Goal: Information Seeking & Learning: Learn about a topic

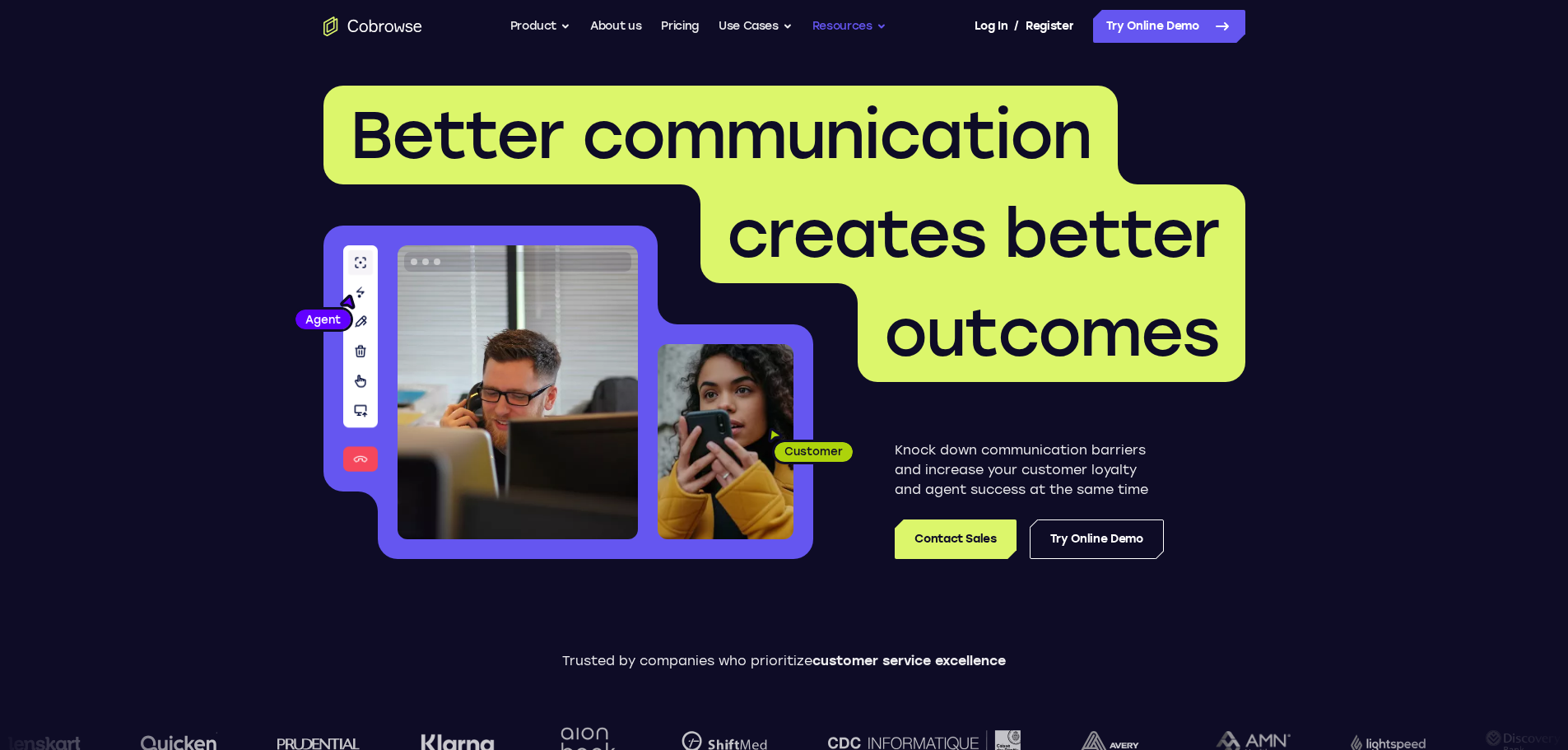
click at [847, 22] on button "Resources" at bounding box center [849, 26] width 74 height 33
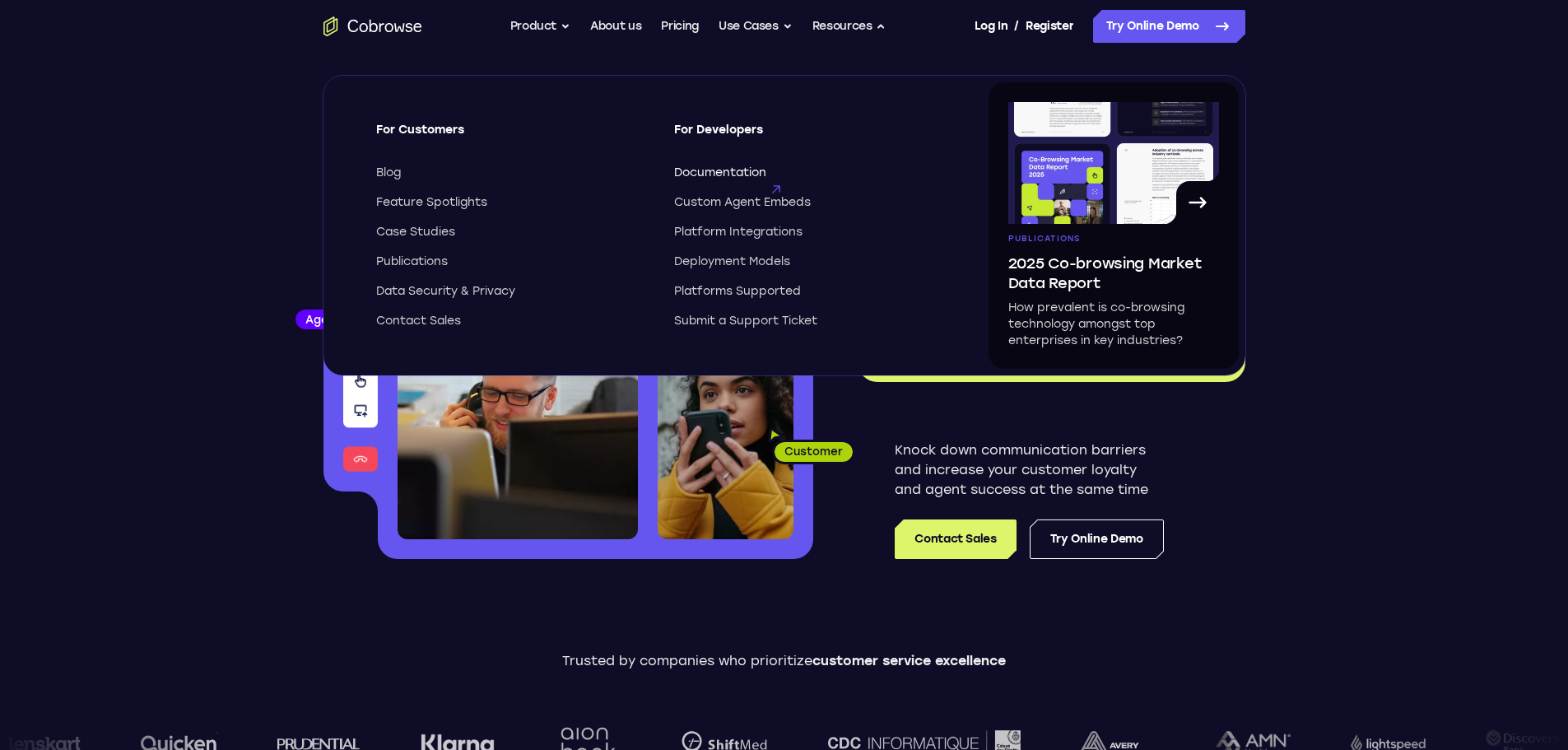
click at [708, 168] on span "Documentation" at bounding box center [720, 173] width 92 height 16
click at [538, 25] on button "Product" at bounding box center [541, 26] width 61 height 33
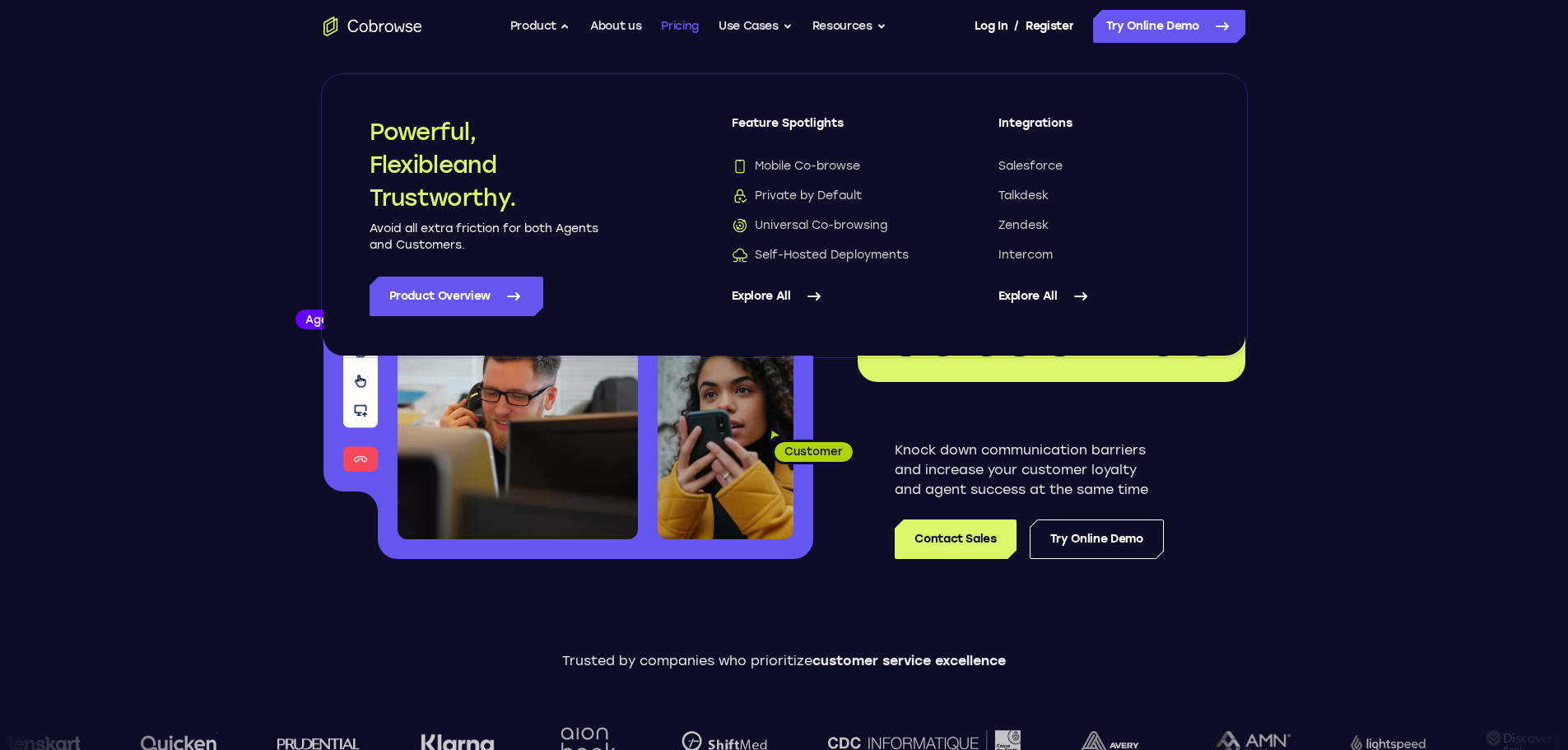
click at [694, 21] on link "Pricing" at bounding box center [679, 26] width 38 height 33
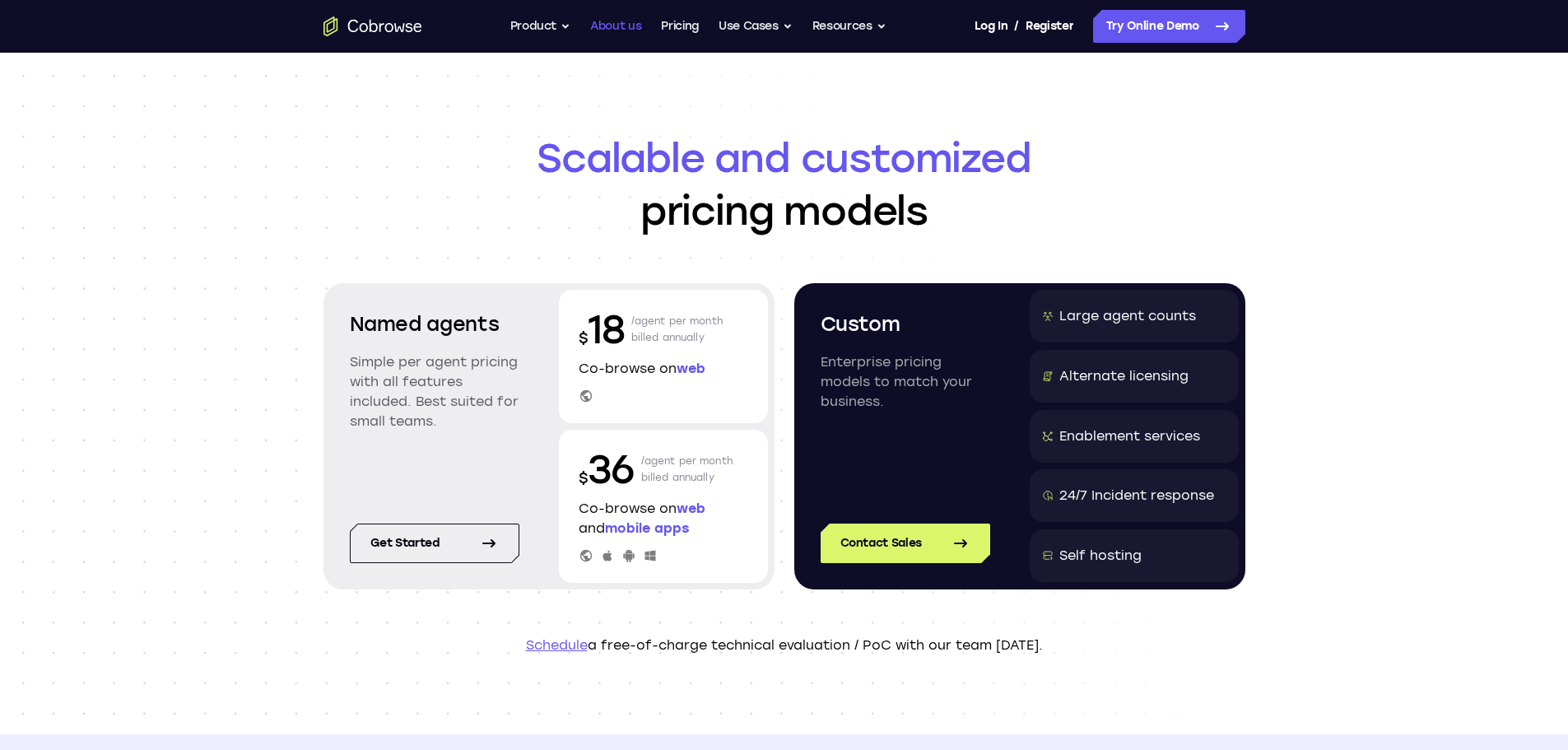
click at [590, 23] on link "About us" at bounding box center [615, 26] width 51 height 33
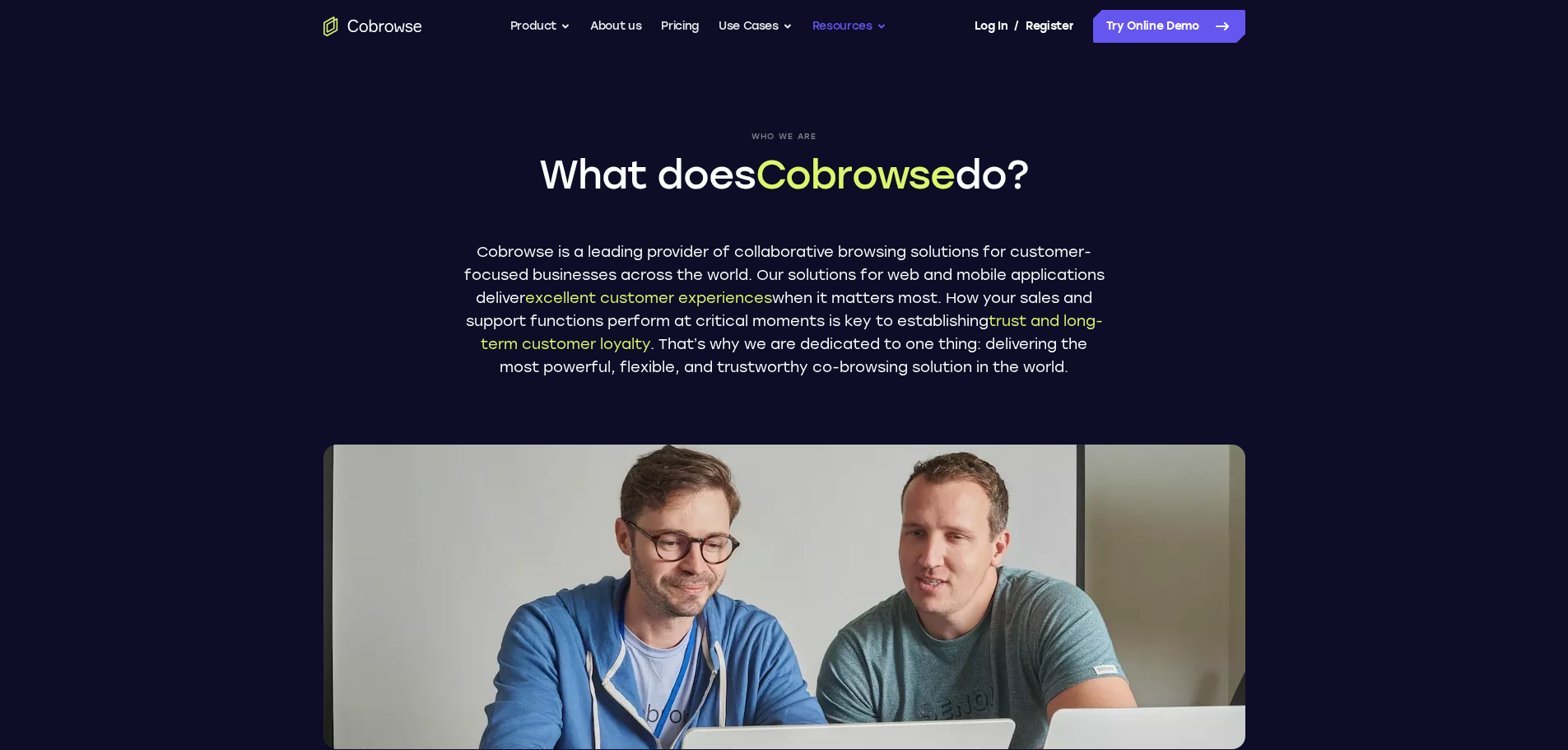
click at [846, 27] on button "Resources" at bounding box center [849, 26] width 74 height 33
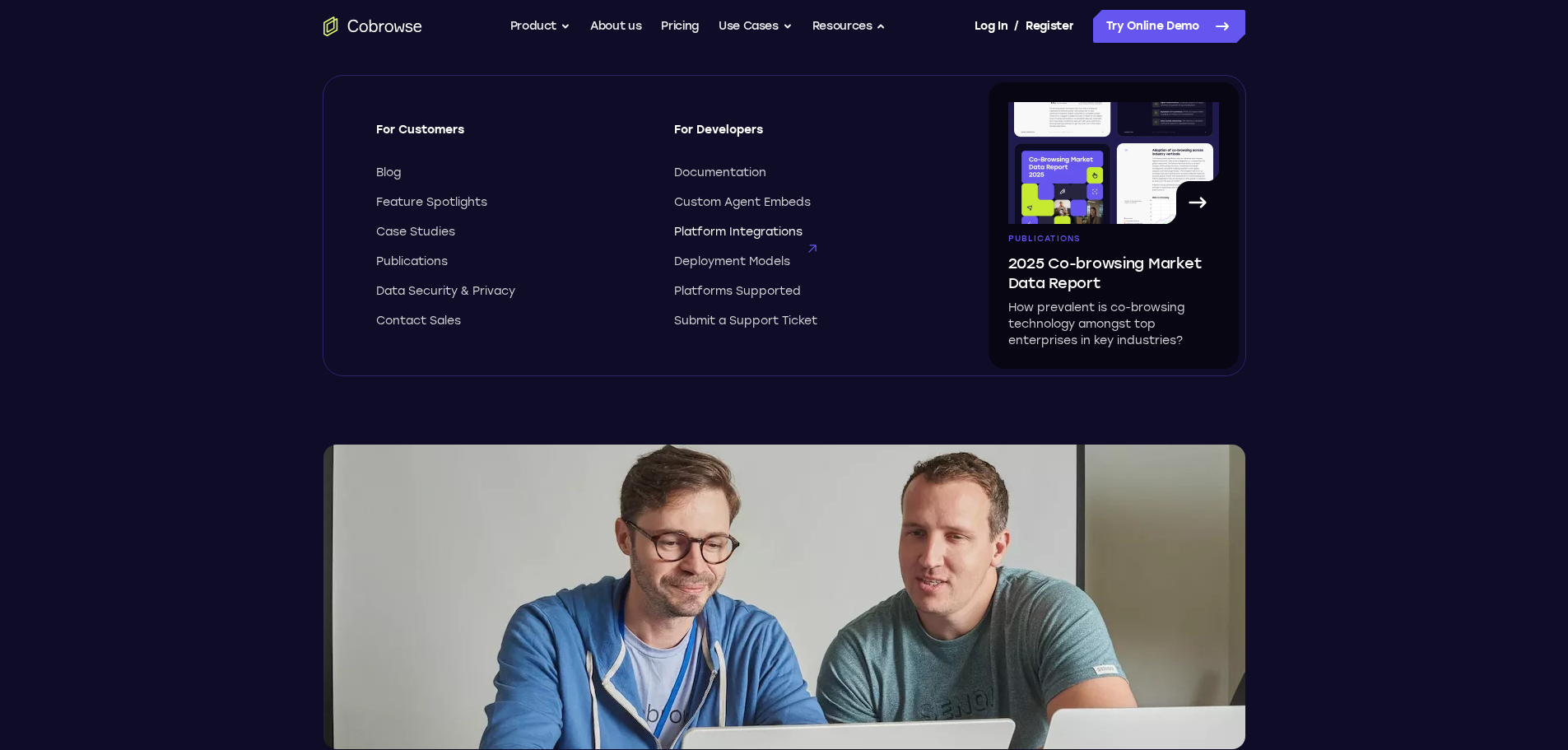
click at [741, 232] on span "Platform Integrations" at bounding box center [738, 232] width 129 height 16
click at [565, 26] on button "Product" at bounding box center [541, 26] width 61 height 33
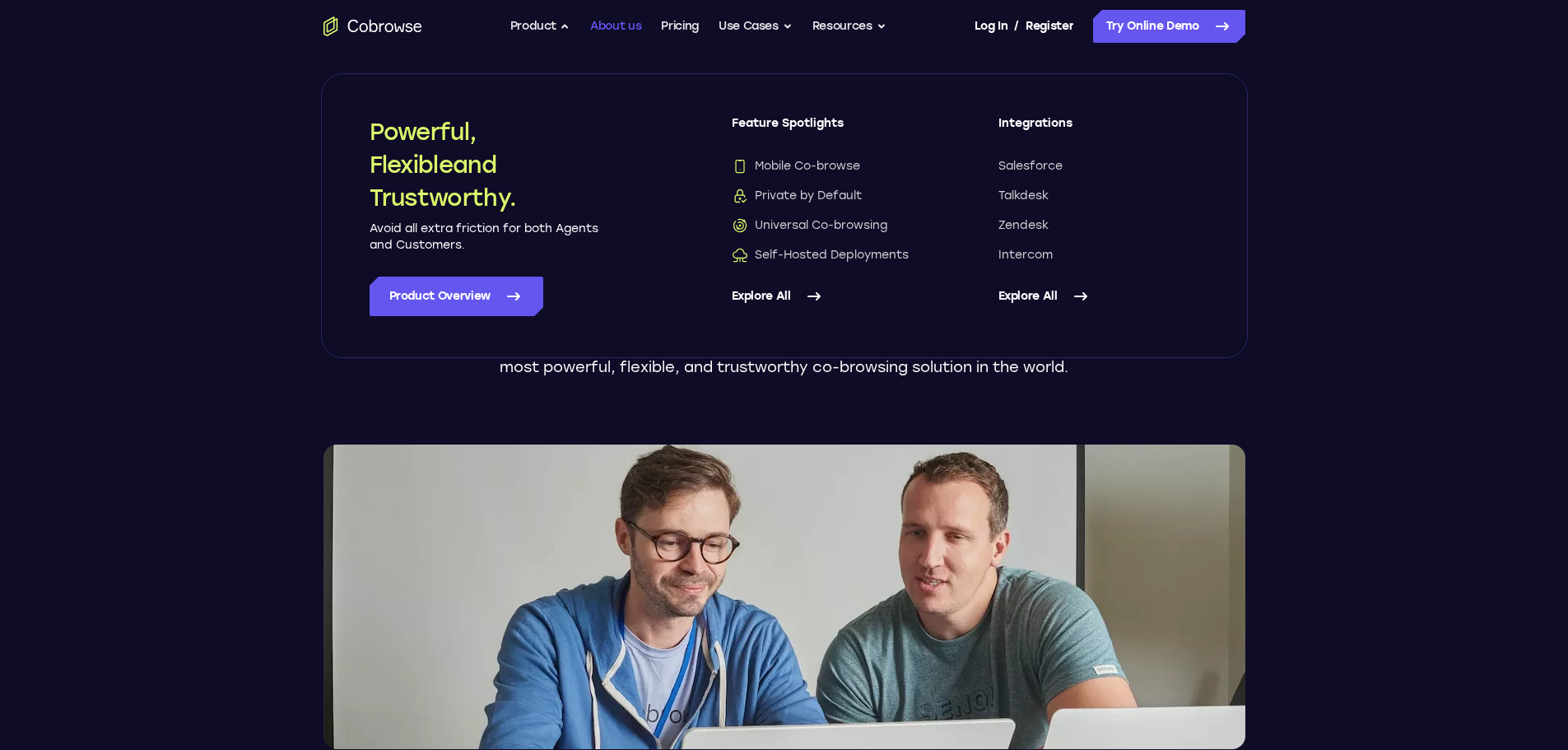
click at [621, 24] on link "About us" at bounding box center [615, 26] width 51 height 33
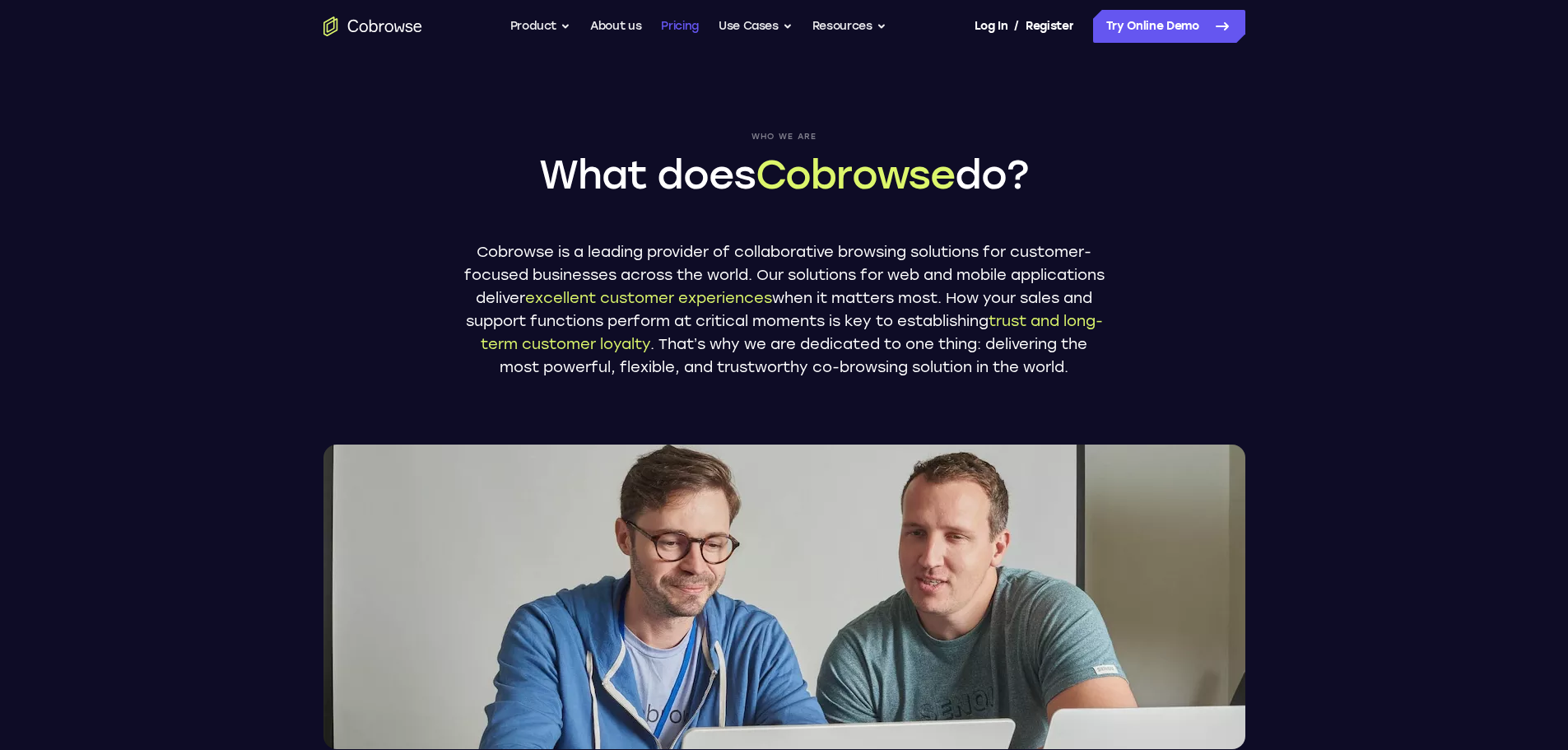
click at [671, 28] on link "Pricing" at bounding box center [679, 26] width 38 height 33
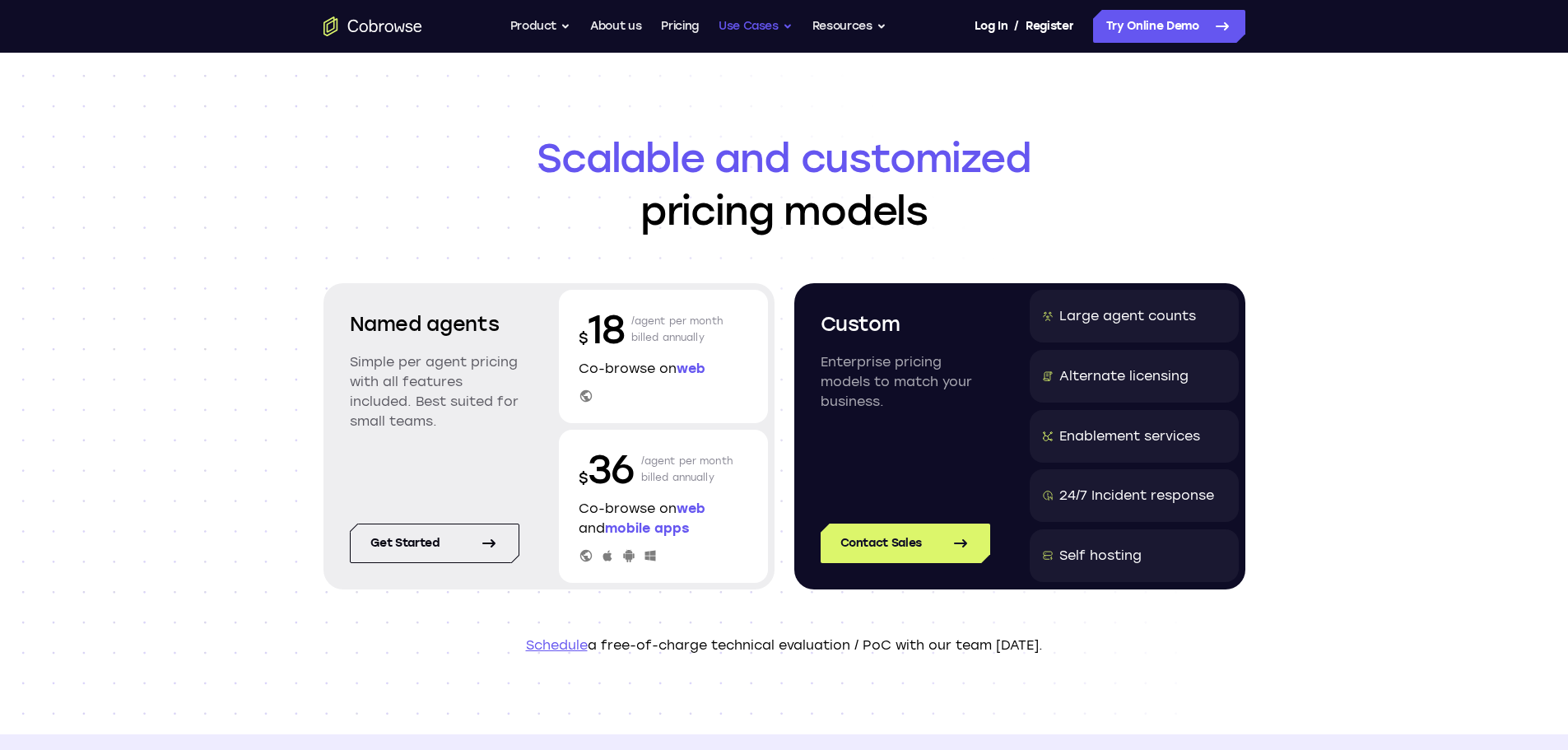
click at [741, 24] on button "Use Cases" at bounding box center [755, 26] width 74 height 33
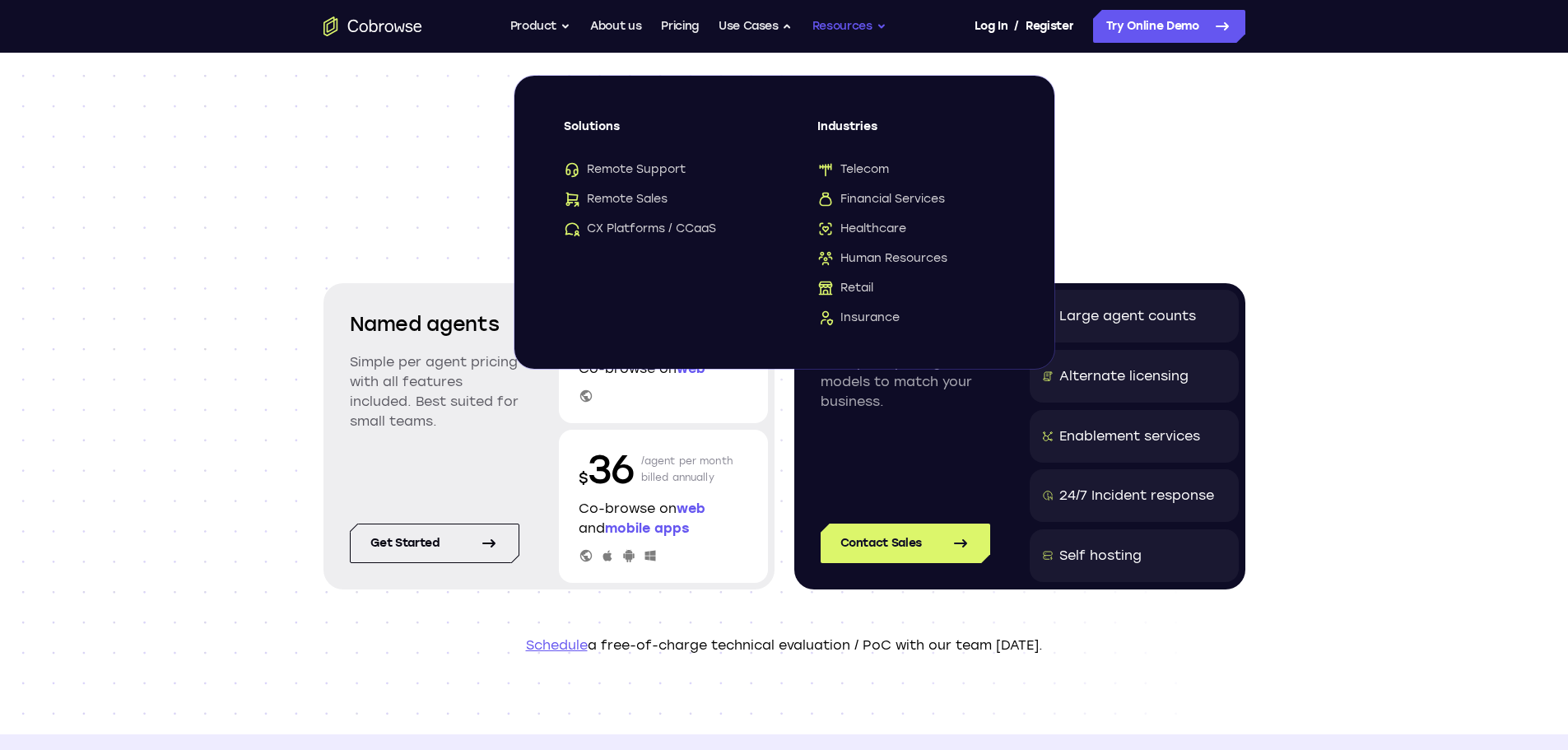
click at [830, 23] on button "Resources" at bounding box center [849, 26] width 74 height 33
